Goal: Navigation & Orientation: Find specific page/section

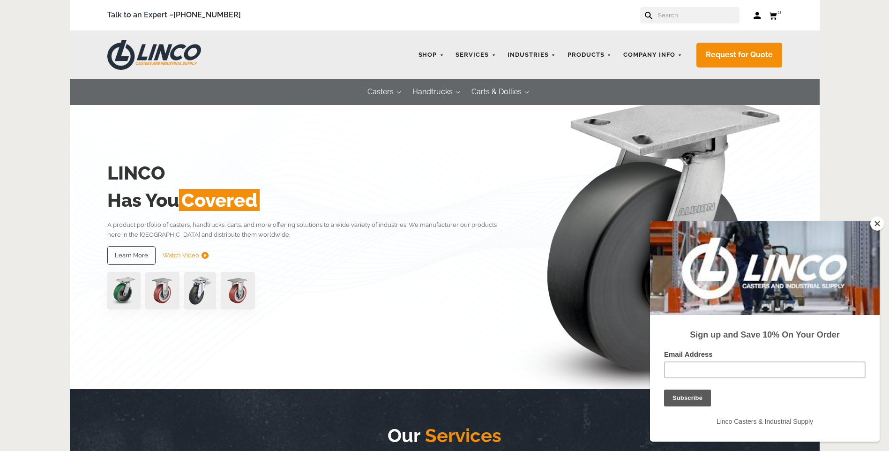
click at [880, 223] on button "Close" at bounding box center [877, 223] width 14 height 14
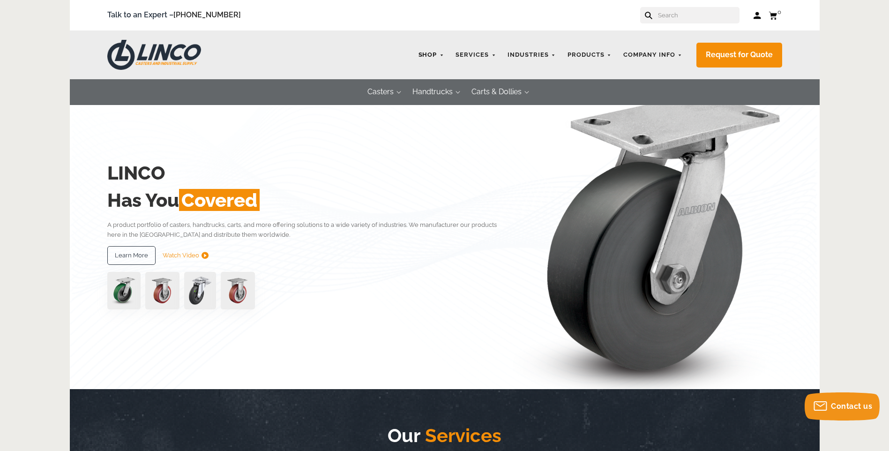
click at [440, 57] on link "Shop" at bounding box center [431, 55] width 35 height 18
click at [445, 57] on link "Shop" at bounding box center [431, 55] width 35 height 18
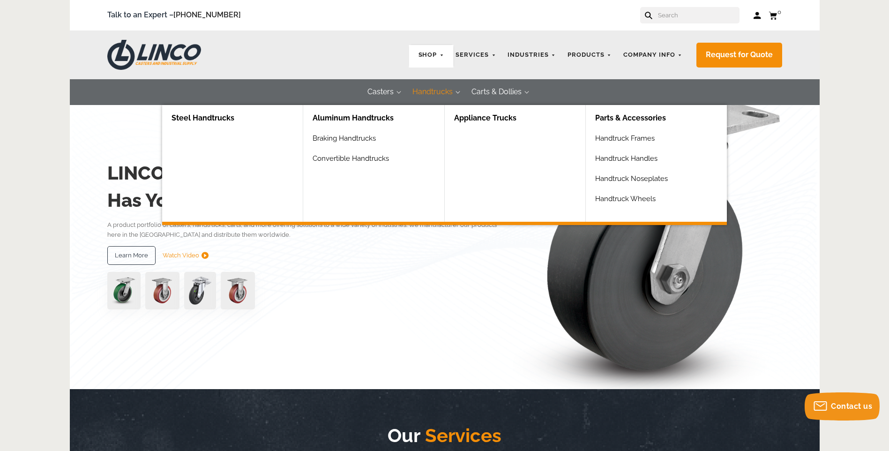
click at [189, 123] on link "Steel Handtrucks" at bounding box center [236, 118] width 131 height 27
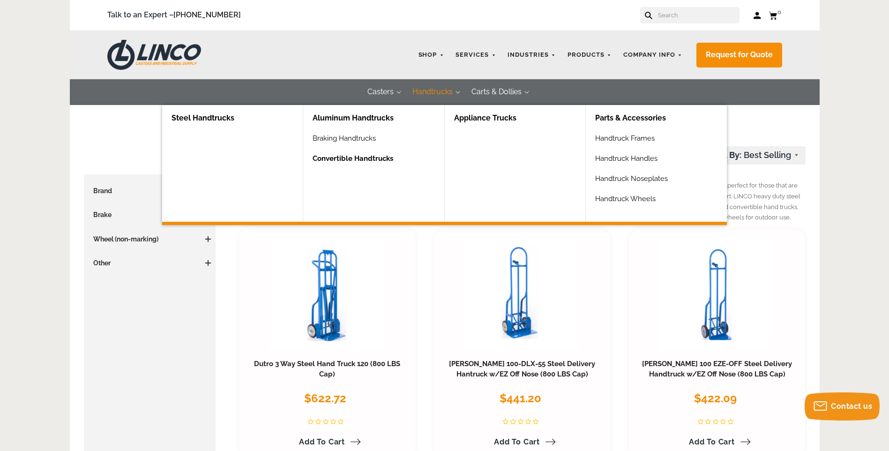
click at [350, 163] on link "Convertible Handtrucks" at bounding box center [377, 162] width 131 height 20
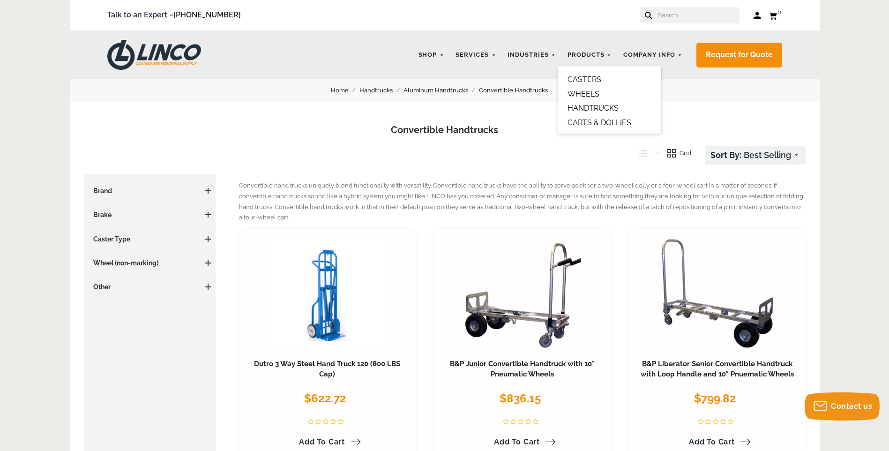
click at [591, 106] on link "HANDTRUCKS" at bounding box center [592, 108] width 51 height 9
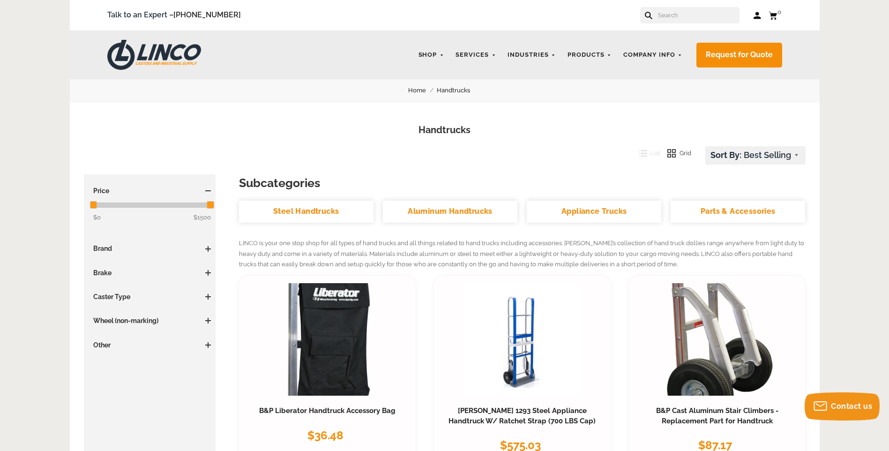
click at [586, 121] on link "CARTS & DOLLIES" at bounding box center [599, 122] width 64 height 9
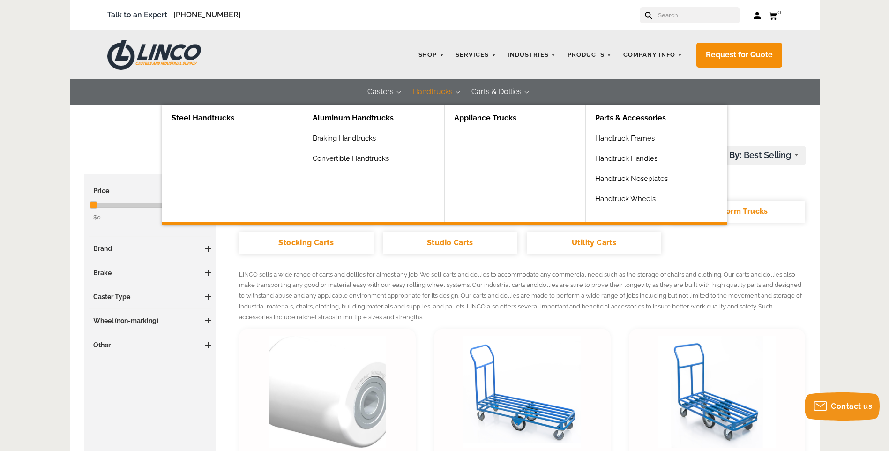
click at [442, 92] on button "Handtrucks" at bounding box center [432, 92] width 59 height 26
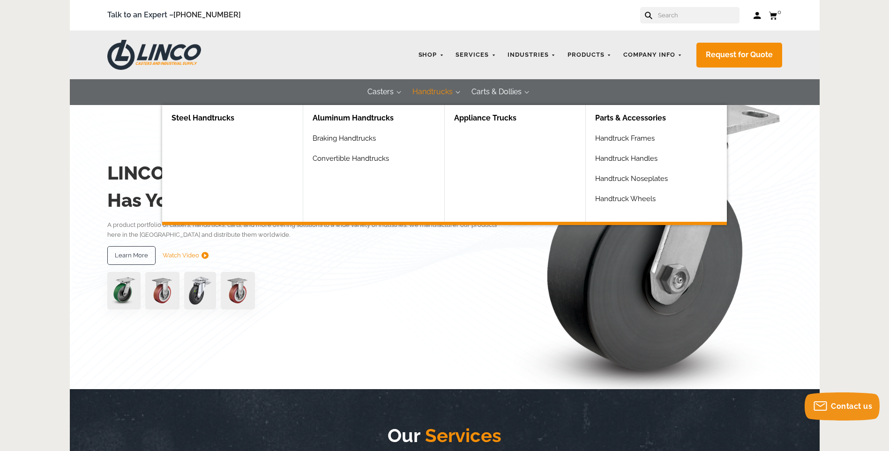
click at [233, 120] on link "Steel Handtrucks" at bounding box center [236, 118] width 131 height 27
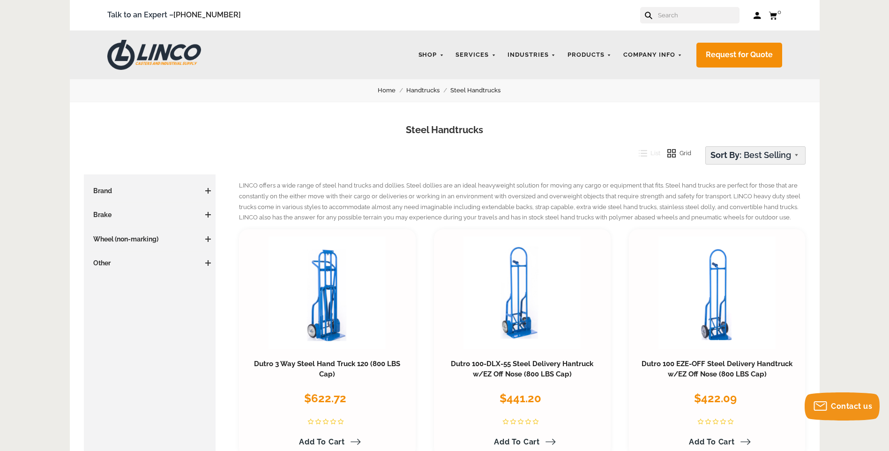
click at [787, 156] on select "Featured Items Newest Items Best Selling A to Z Z to A By Review Price: Ascendi…" at bounding box center [754, 155] width 99 height 17
click at [465, 87] on link "Steel Handtrucks" at bounding box center [480, 90] width 61 height 10
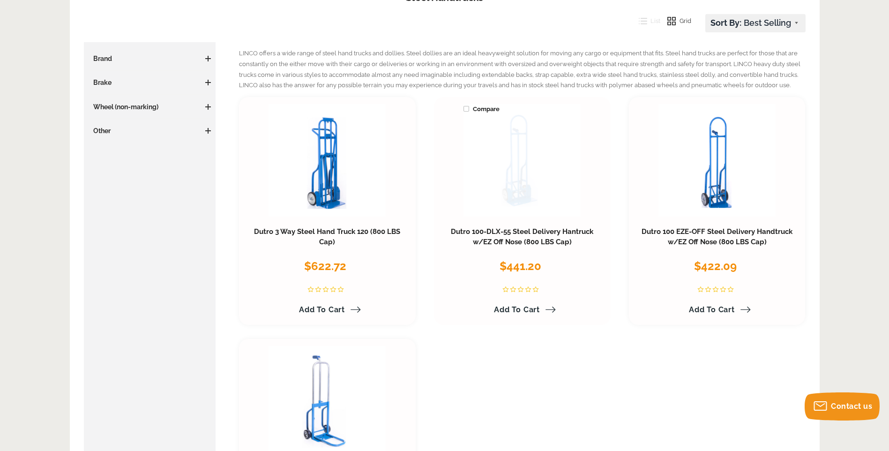
scroll to position [47, 0]
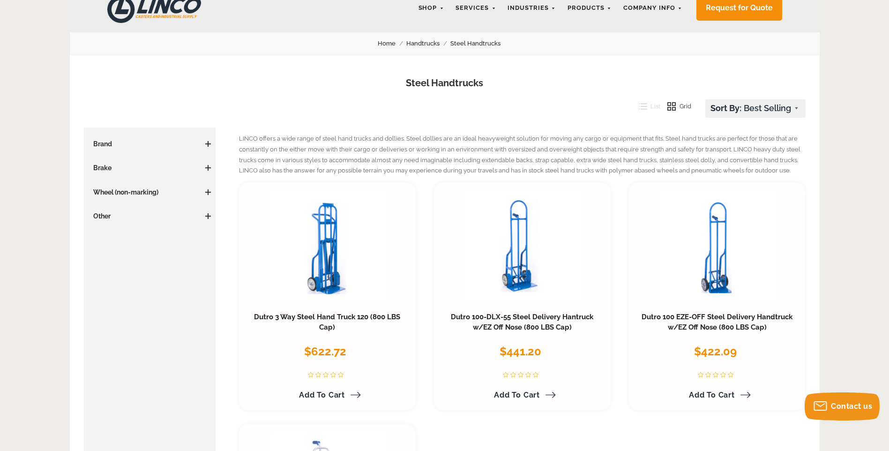
click at [430, 45] on link "Handtrucks" at bounding box center [428, 43] width 44 height 10
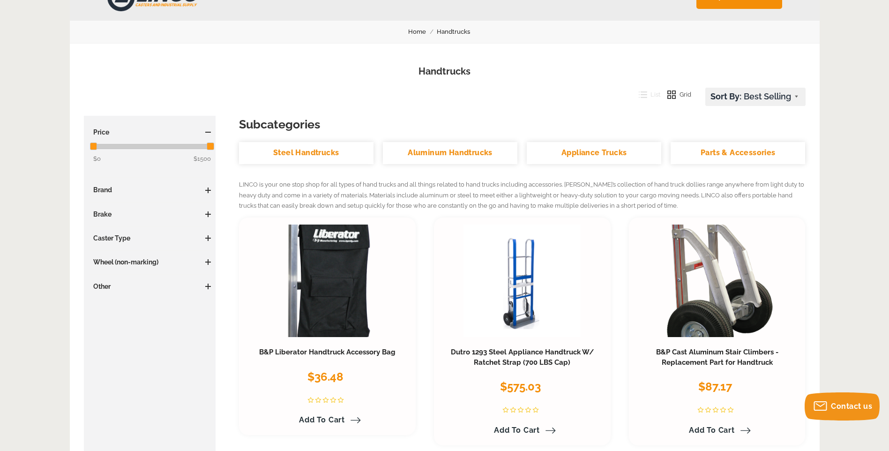
scroll to position [234, 0]
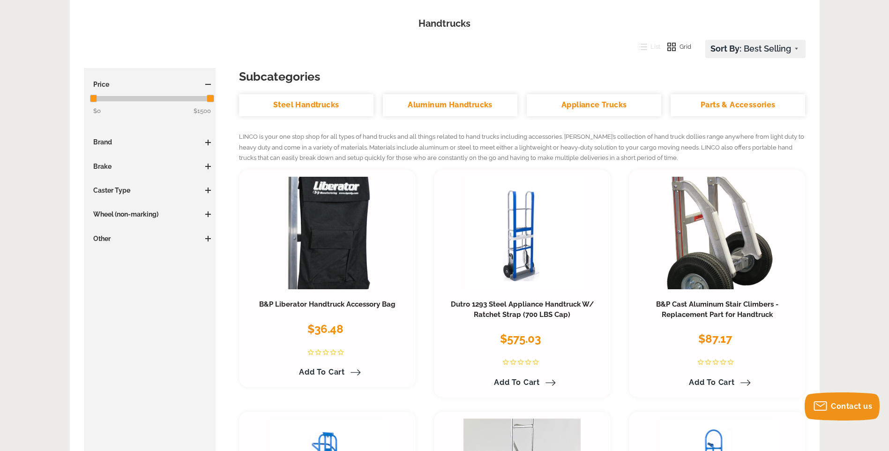
scroll to position [0, 0]
